Goal: Check status

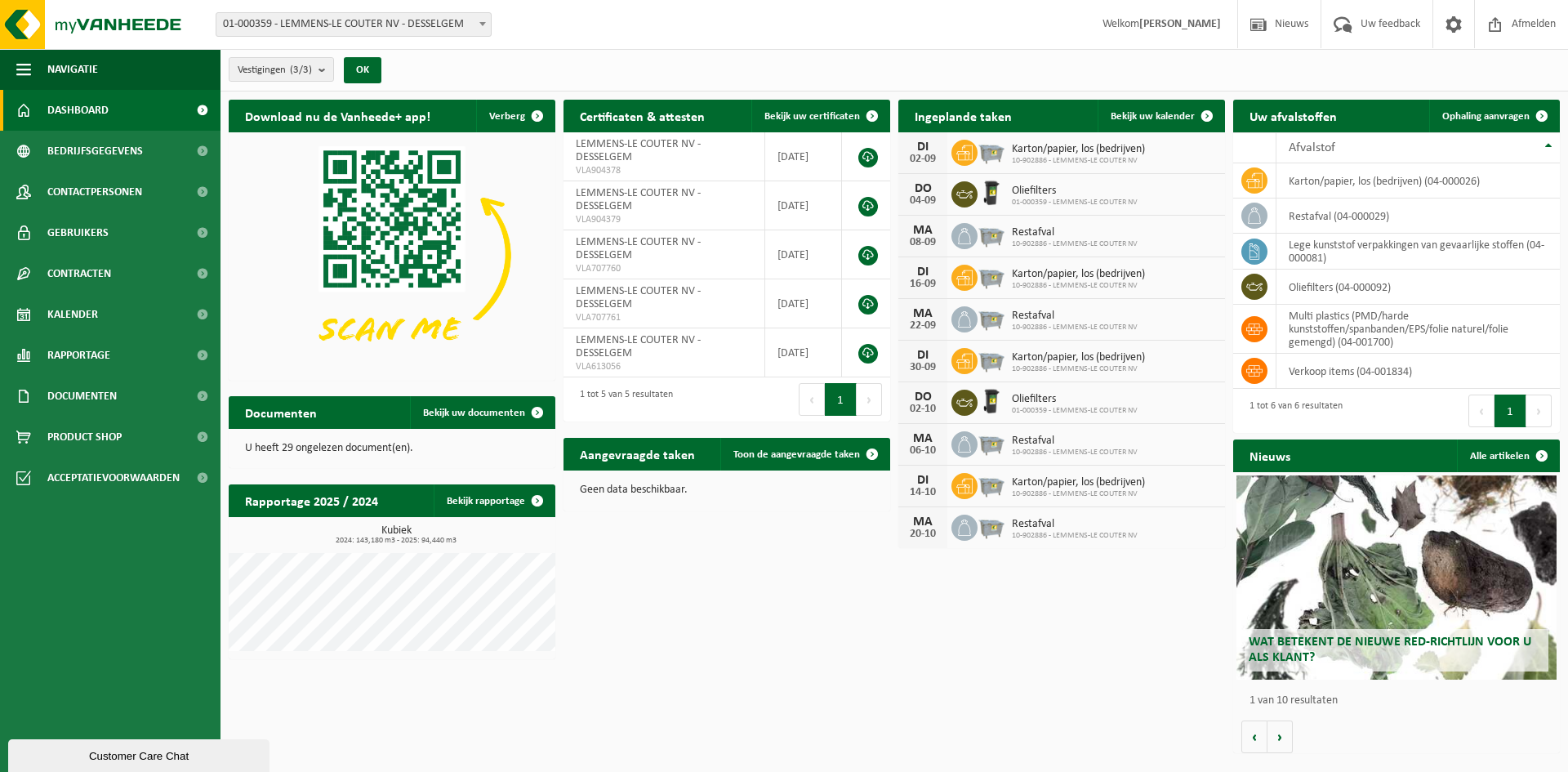
click at [1298, 114] on h2 "Uw afvalstoffen" at bounding box center [1293, 115] width 120 height 32
click at [509, 494] on link "Bekijk rapportage" at bounding box center [493, 500] width 120 height 33
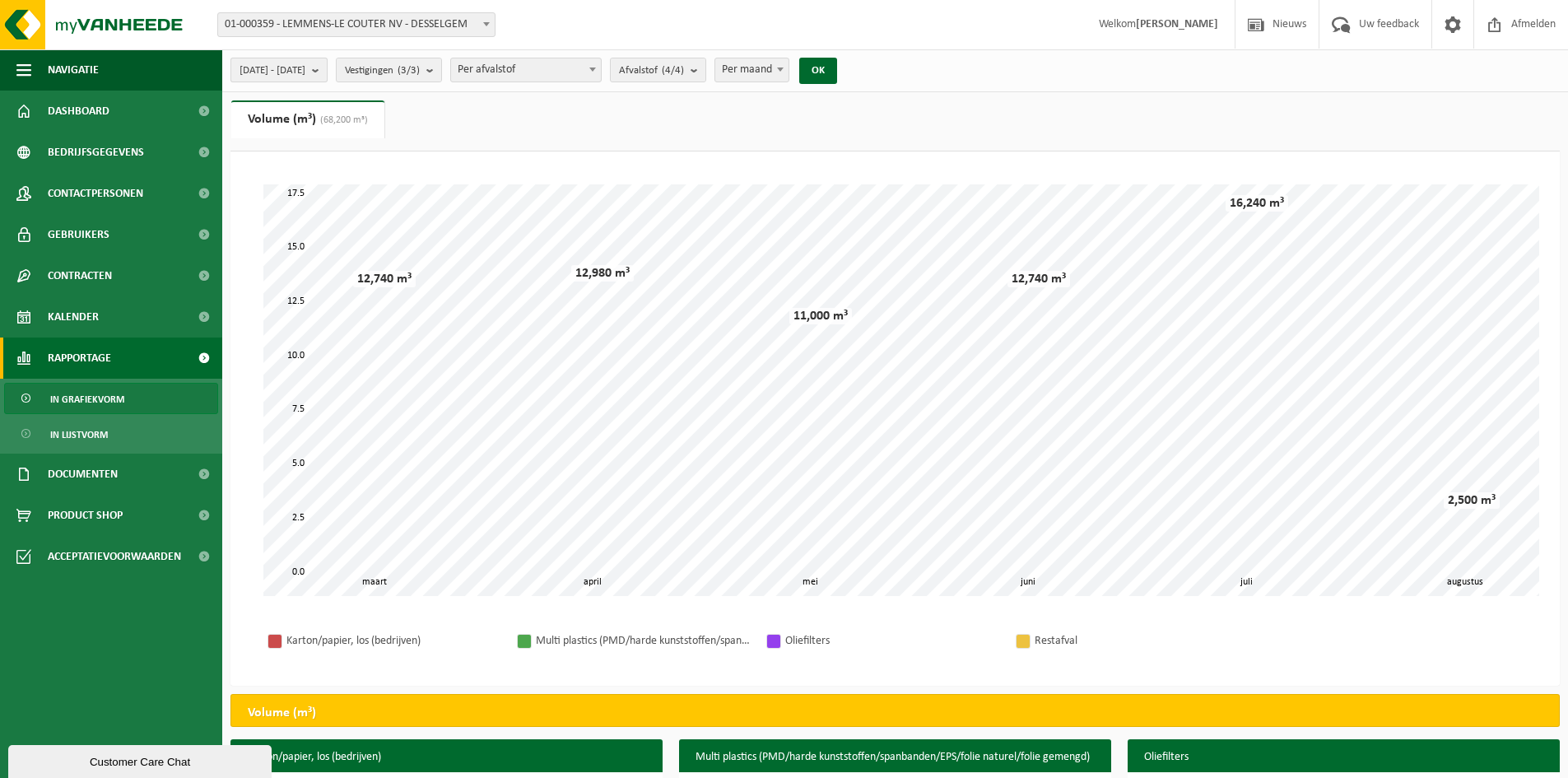
click at [326, 71] on b "submit" at bounding box center [320, 69] width 15 height 23
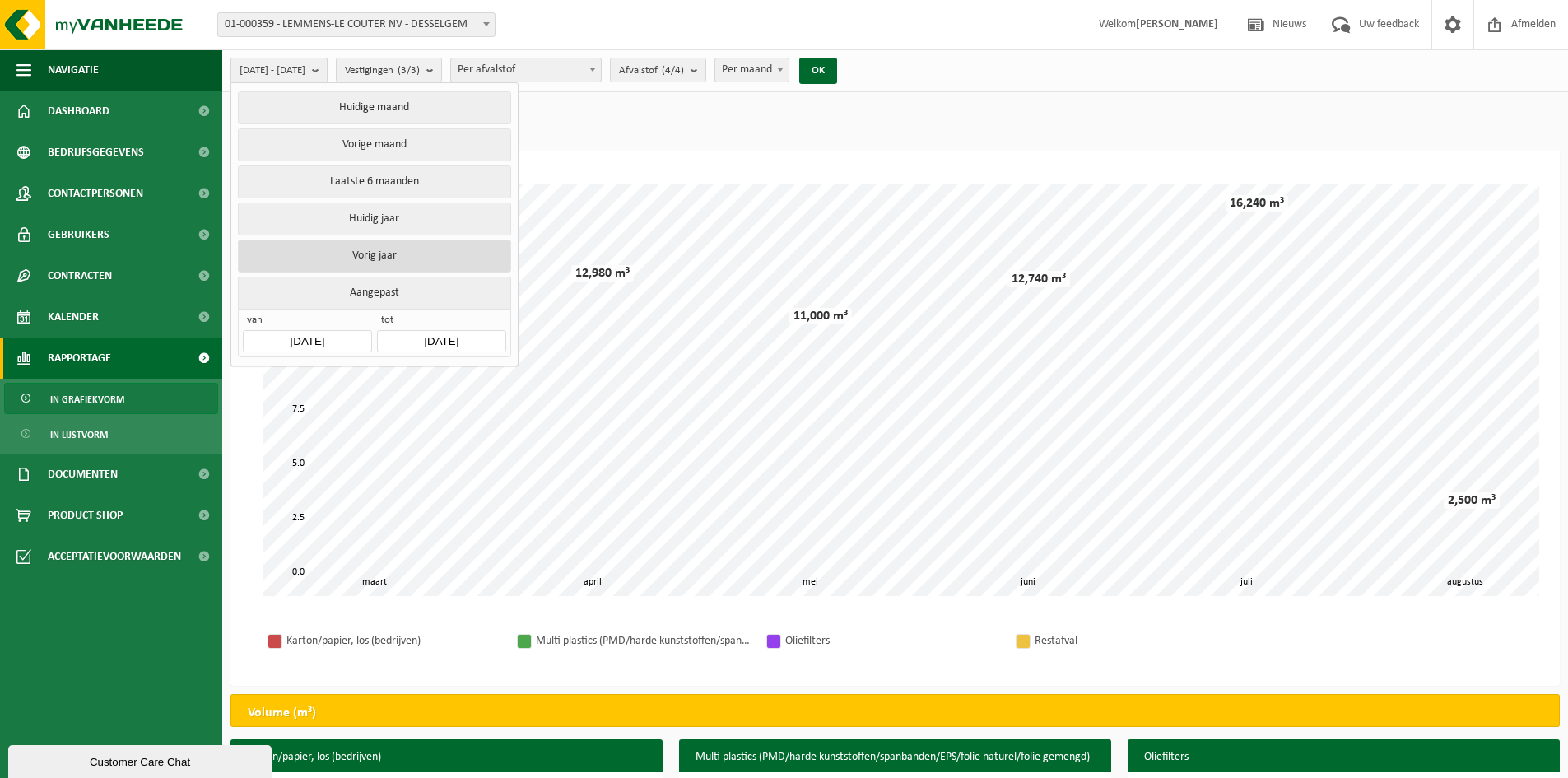
click at [384, 246] on button "Vorig jaar" at bounding box center [374, 256] width 273 height 33
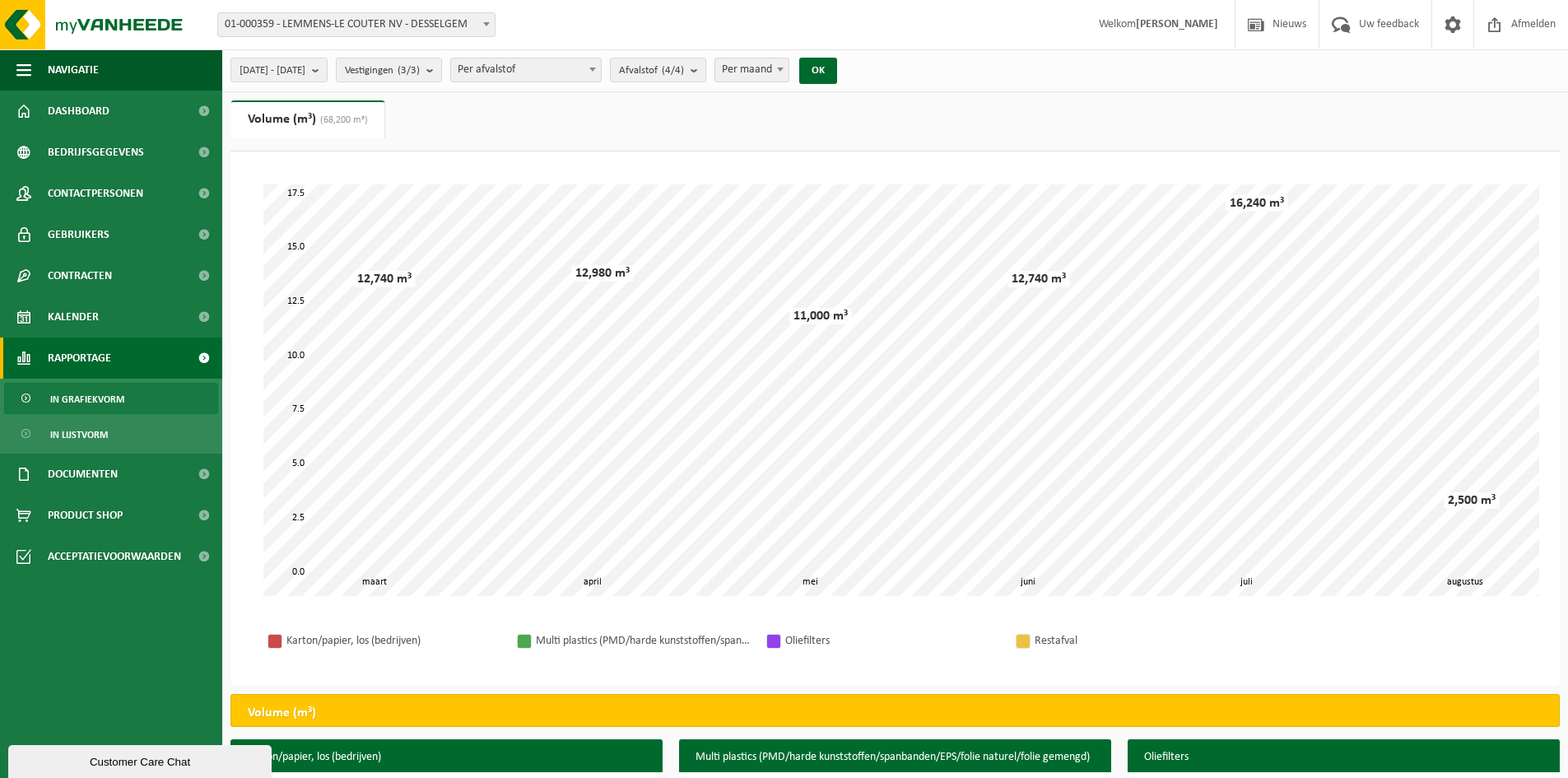
click at [552, 71] on span "Per afvalstof" at bounding box center [526, 69] width 150 height 23
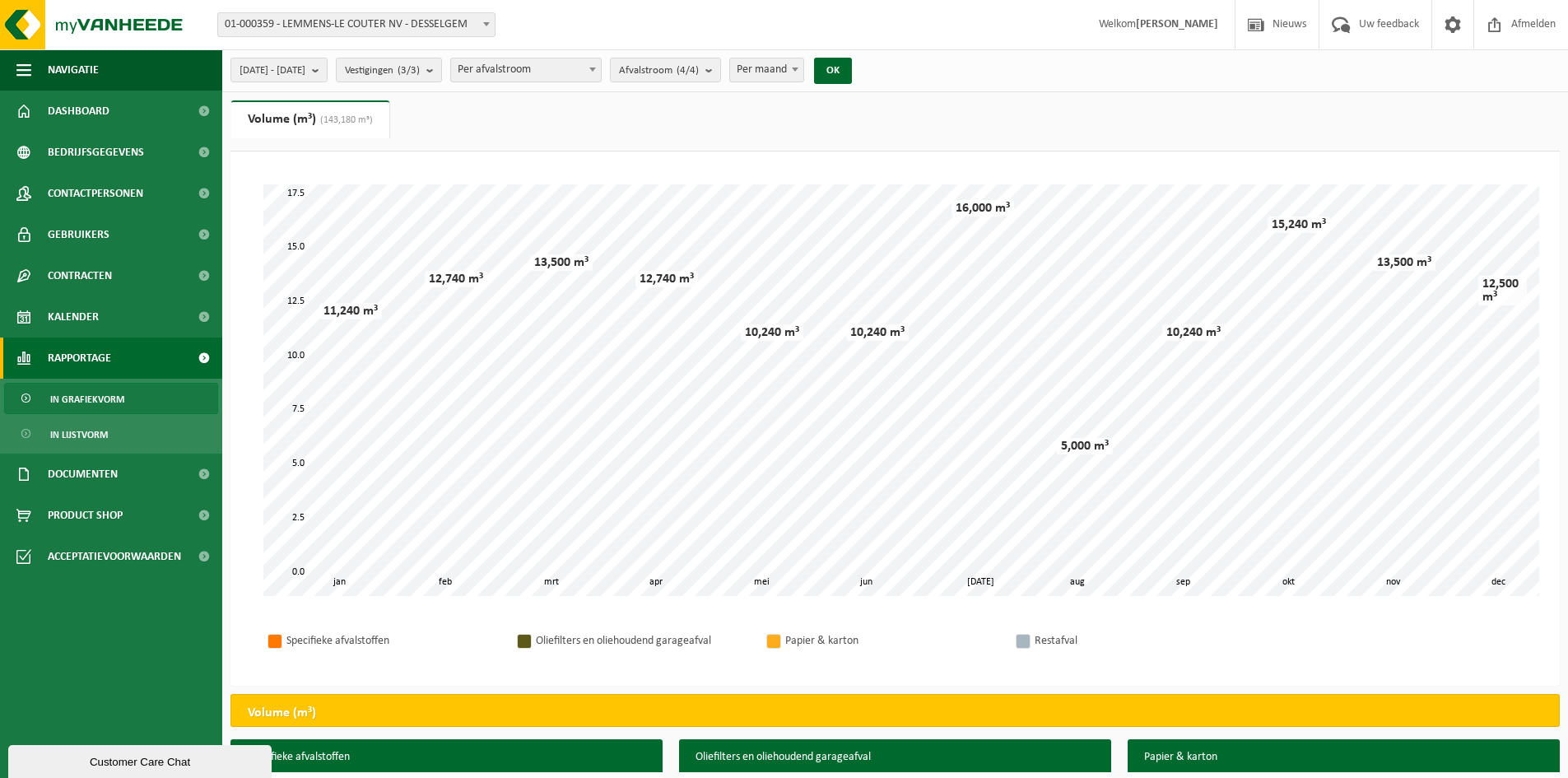
click at [558, 68] on span "Per afvalstroom" at bounding box center [526, 69] width 150 height 23
select select "1"
click at [837, 69] on button "OK" at bounding box center [818, 70] width 38 height 26
click at [684, 71] on span "Afvalstof (4/4)" at bounding box center [651, 70] width 65 height 24
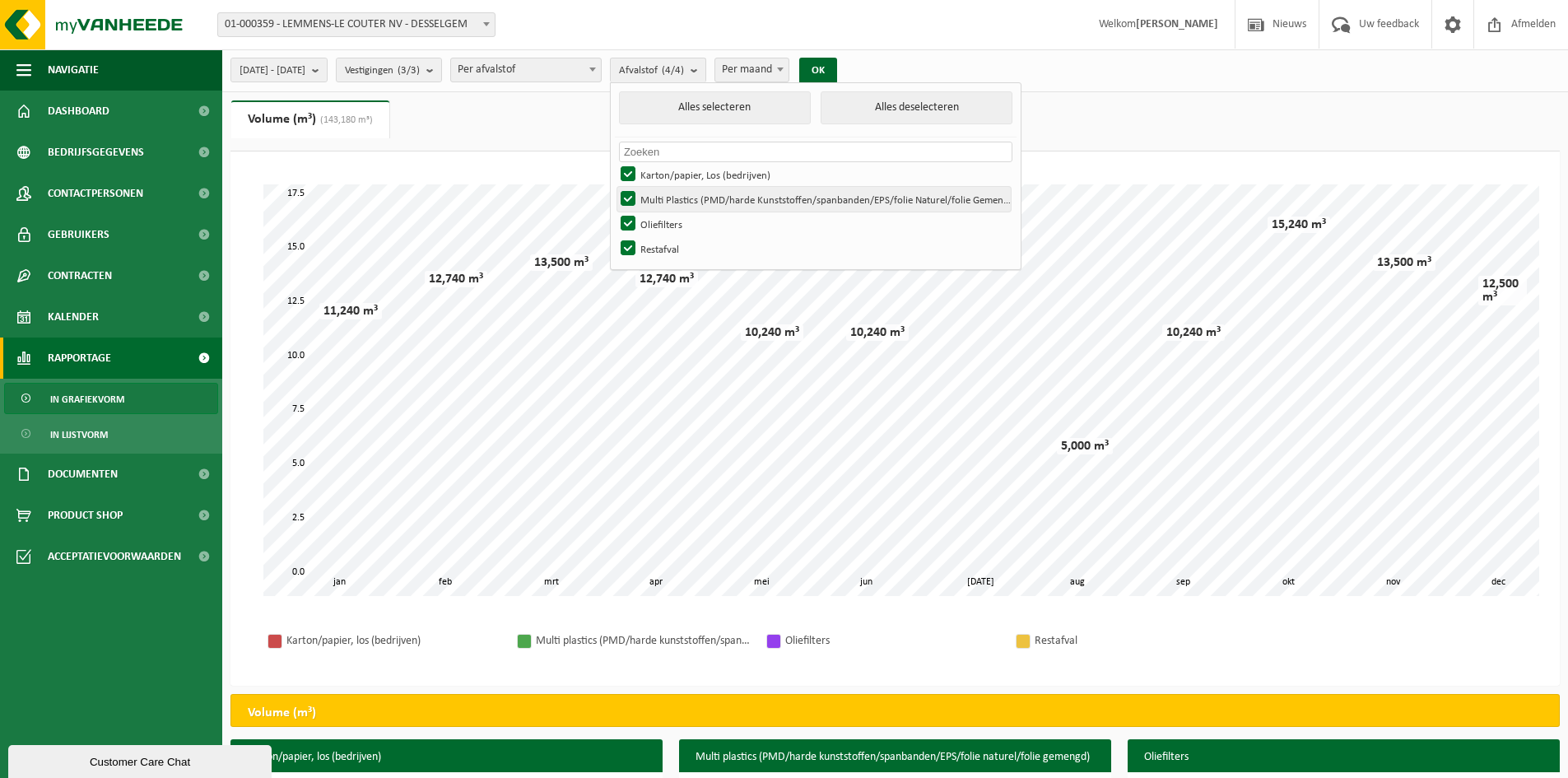
click at [674, 200] on label "Multi Plastics (PMD/harde Kunststoffen/spanbanden/EPS/folie Naturel/folie Gemen…" at bounding box center [814, 198] width 394 height 24
click at [615, 187] on input "Multi Plastics (PMD/harde Kunststoffen/spanbanden/EPS/folie Naturel/folie Gemen…" at bounding box center [614, 186] width 1 height 1
checkbox input "false"
click at [675, 217] on label "Oliefilters" at bounding box center [814, 223] width 394 height 24
click at [615, 211] on input "Oliefilters" at bounding box center [614, 210] width 1 height 1
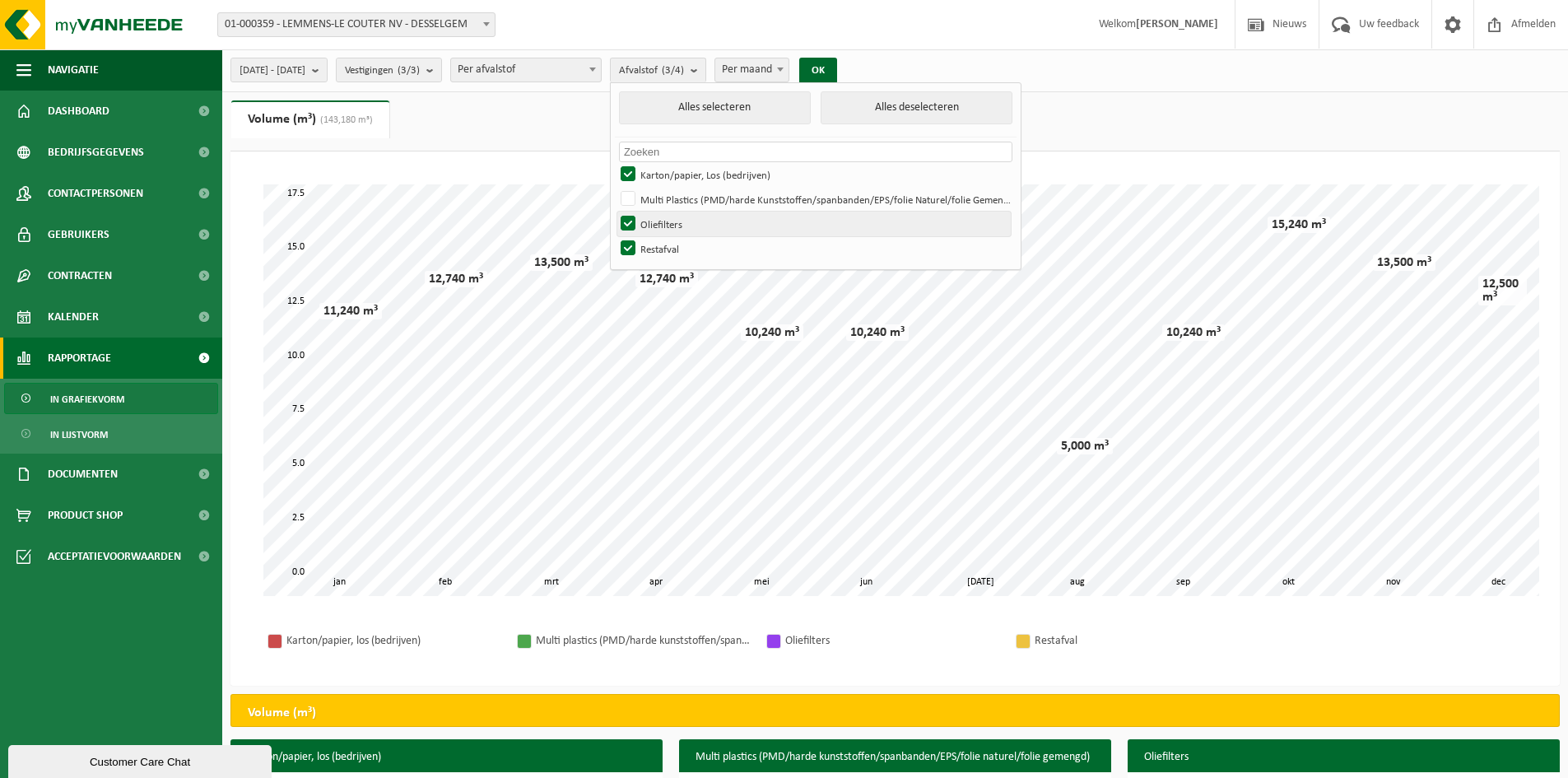
checkbox input "false"
click at [673, 244] on label "Restafval" at bounding box center [814, 248] width 394 height 24
click at [615, 236] on input "Restafval" at bounding box center [614, 236] width 1 height 1
click at [837, 71] on button "OK" at bounding box center [818, 70] width 38 height 26
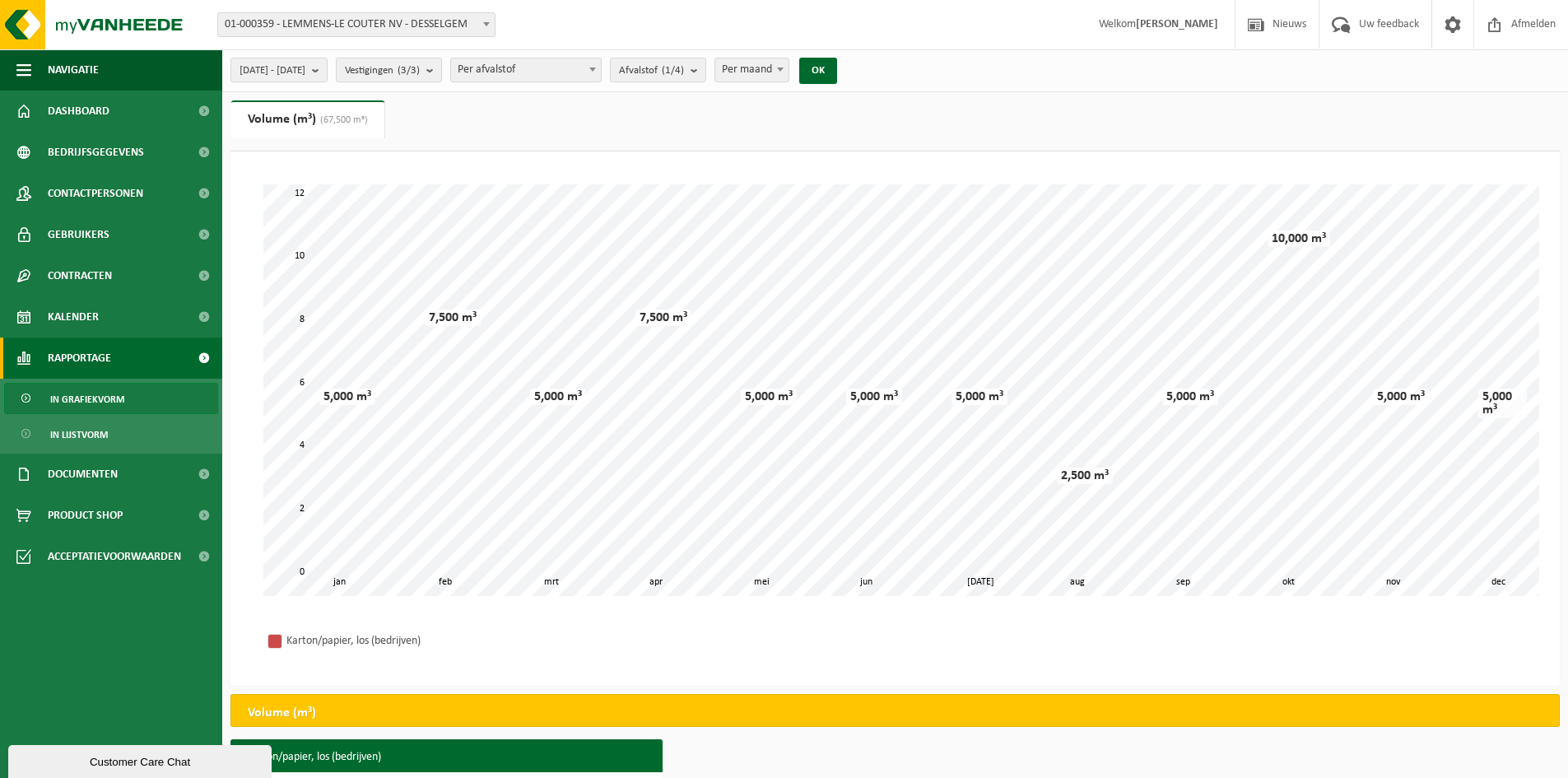
click at [248, 307] on div "Even geduld. Door de grote hoeveelheid gegevens duurt het laden even. feb mrt a…" at bounding box center [894, 390] width 1296 height 444
click at [684, 70] on span "Afvalstof (1/4)" at bounding box center [651, 70] width 65 height 24
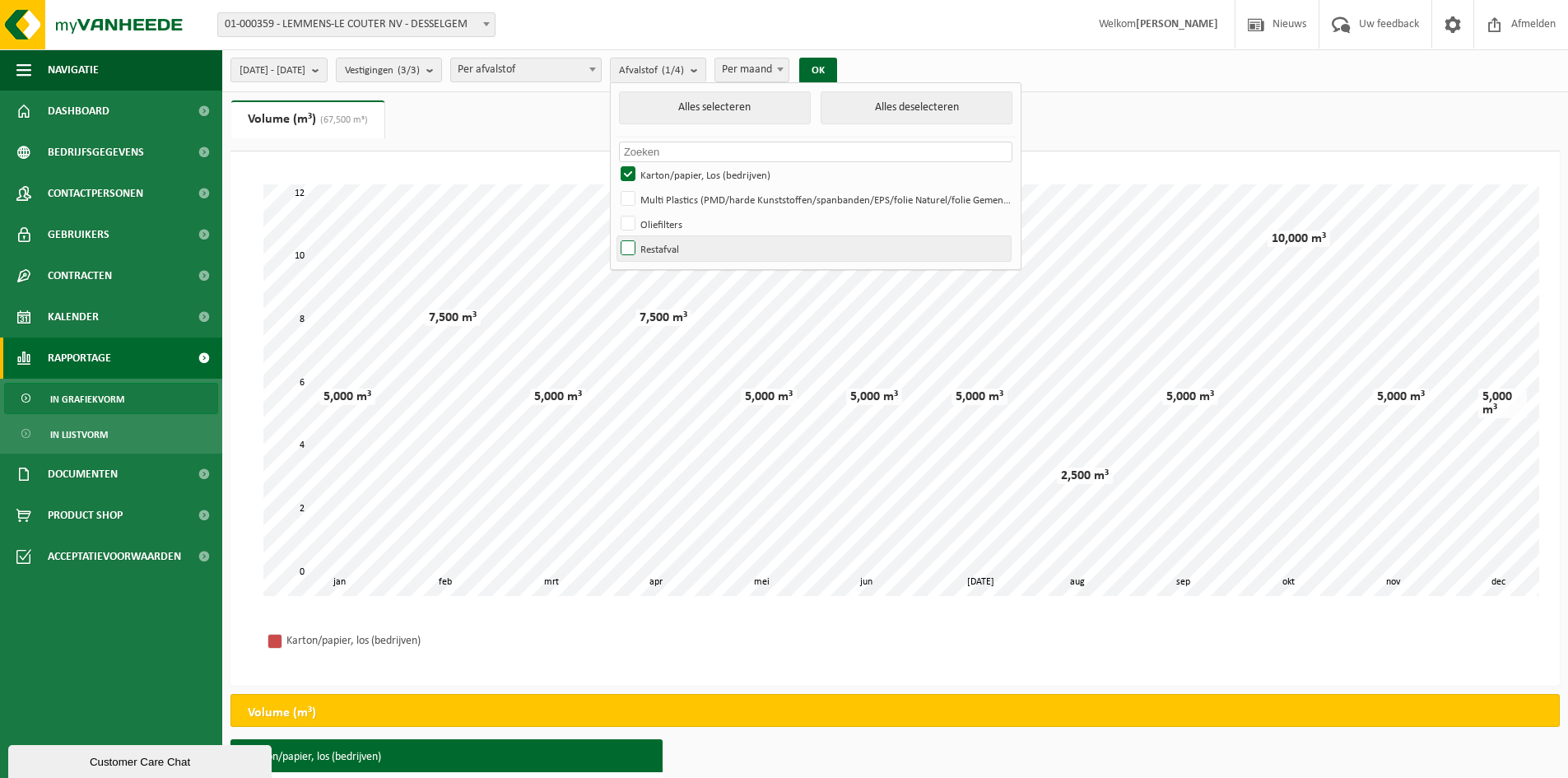
click at [672, 250] on label "Restafval" at bounding box center [814, 248] width 394 height 24
click at [615, 236] on input "Restafval" at bounding box center [614, 236] width 1 height 1
checkbox input "true"
click at [677, 172] on label "Karton/papier, Los (bedrijven)" at bounding box center [814, 174] width 394 height 24
click at [615, 162] on input "Karton/papier, Los (bedrijven)" at bounding box center [614, 161] width 1 height 1
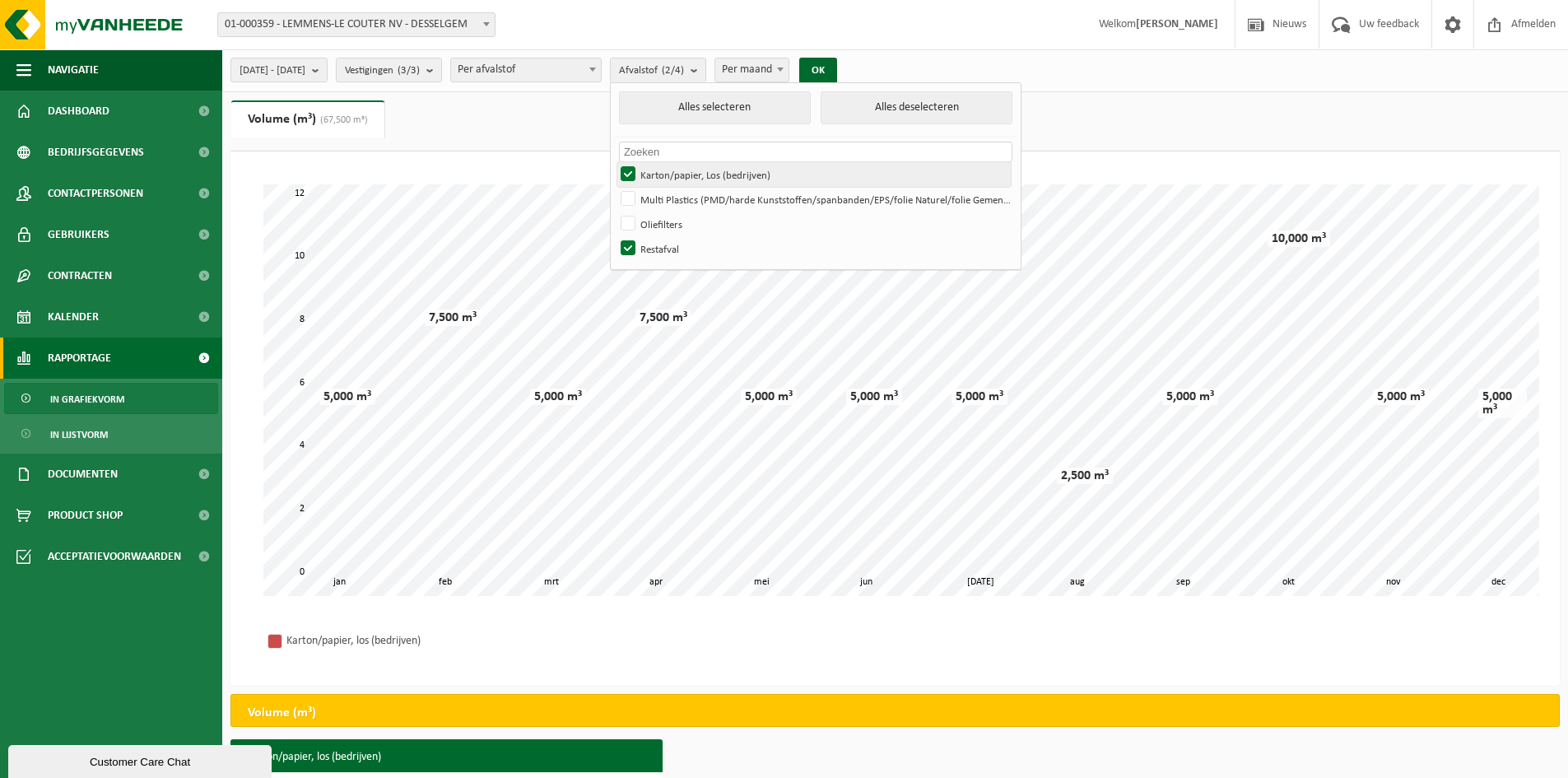
checkbox input "false"
click at [837, 66] on button "OK" at bounding box center [818, 70] width 38 height 26
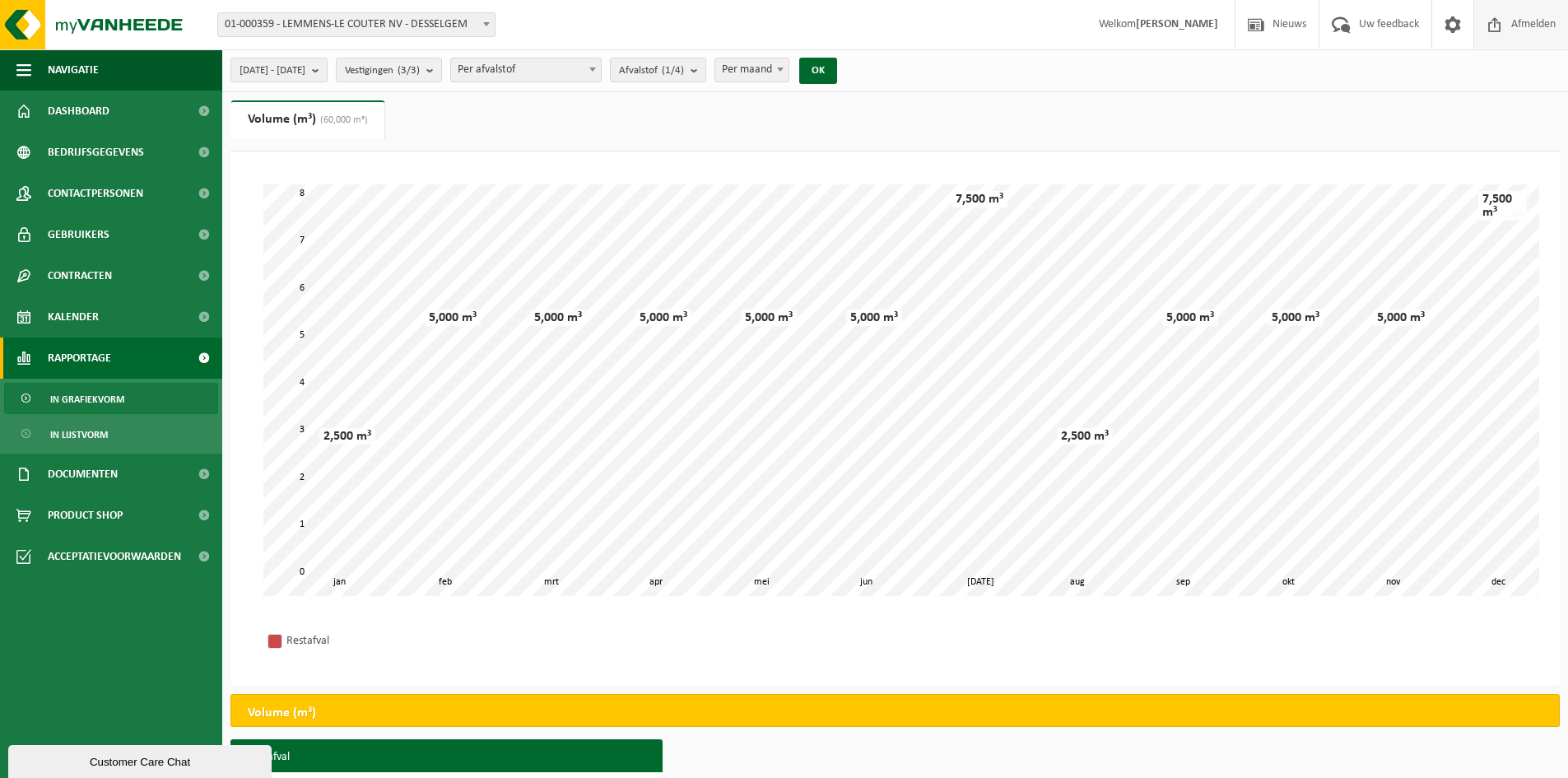
click at [1513, 25] on span "Afmelden" at bounding box center [1533, 24] width 53 height 49
